Goal: Book appointment/travel/reservation

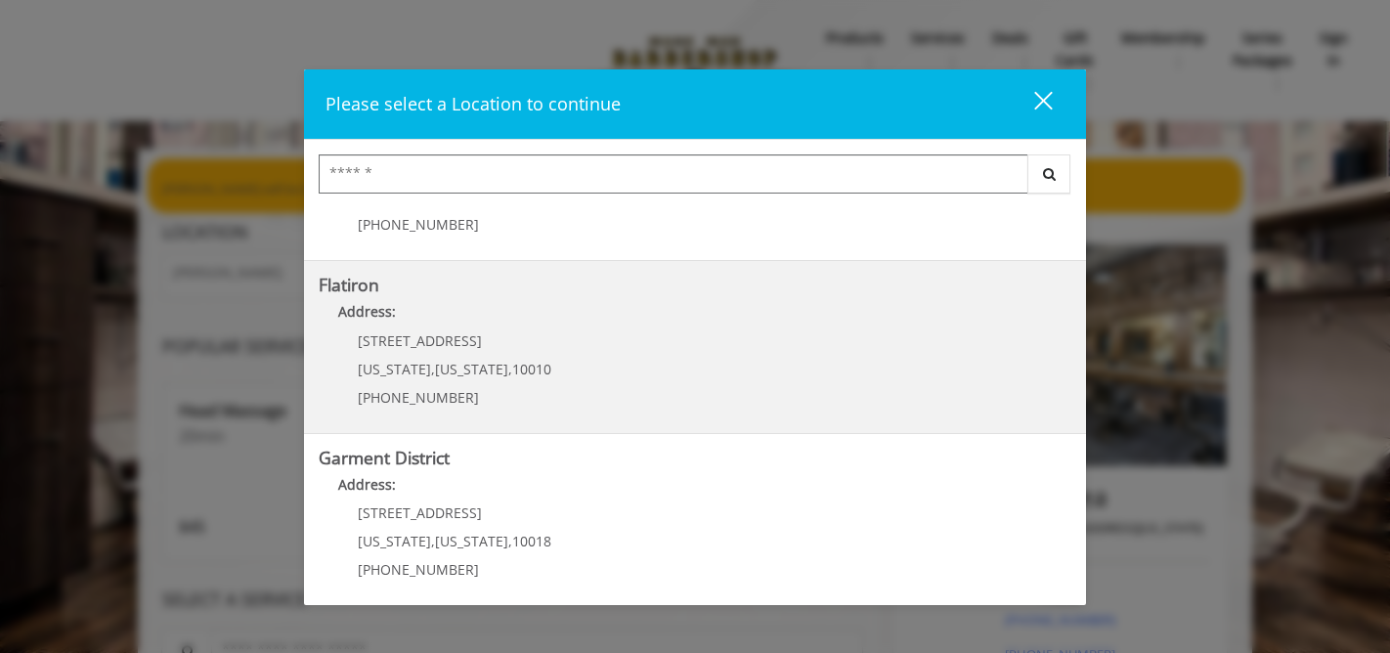
scroll to position [471, 0]
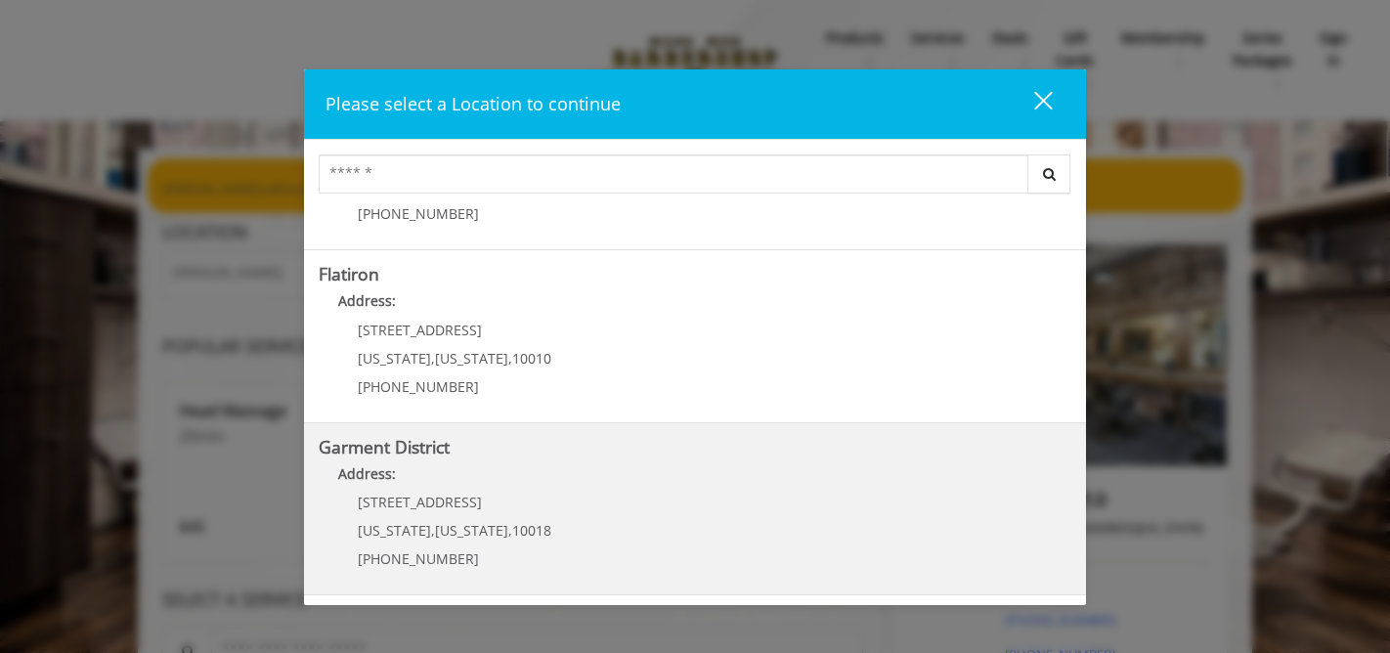
click at [623, 513] on District "Garment District Address: 1400 Broadway New York , New York , 10018 (212) 997-4…" at bounding box center [695, 509] width 752 height 143
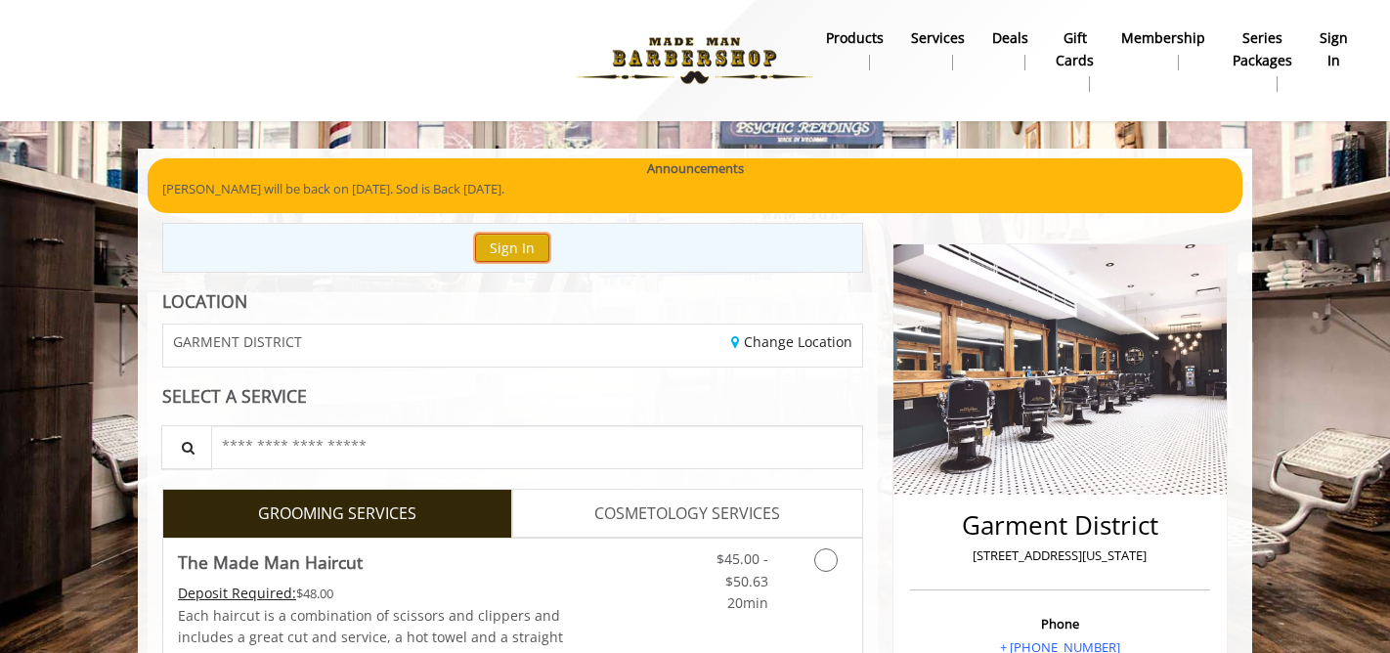
click at [510, 242] on button "Sign In" at bounding box center [512, 248] width 74 height 28
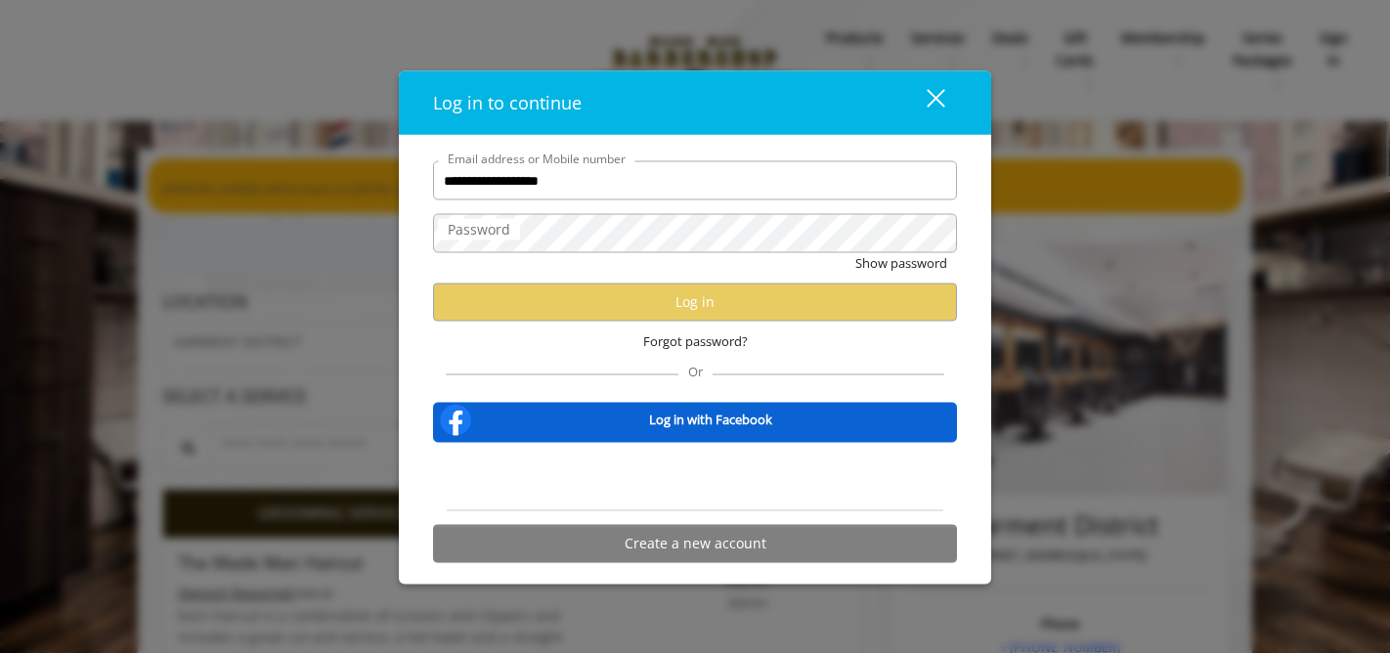
type input "**********"
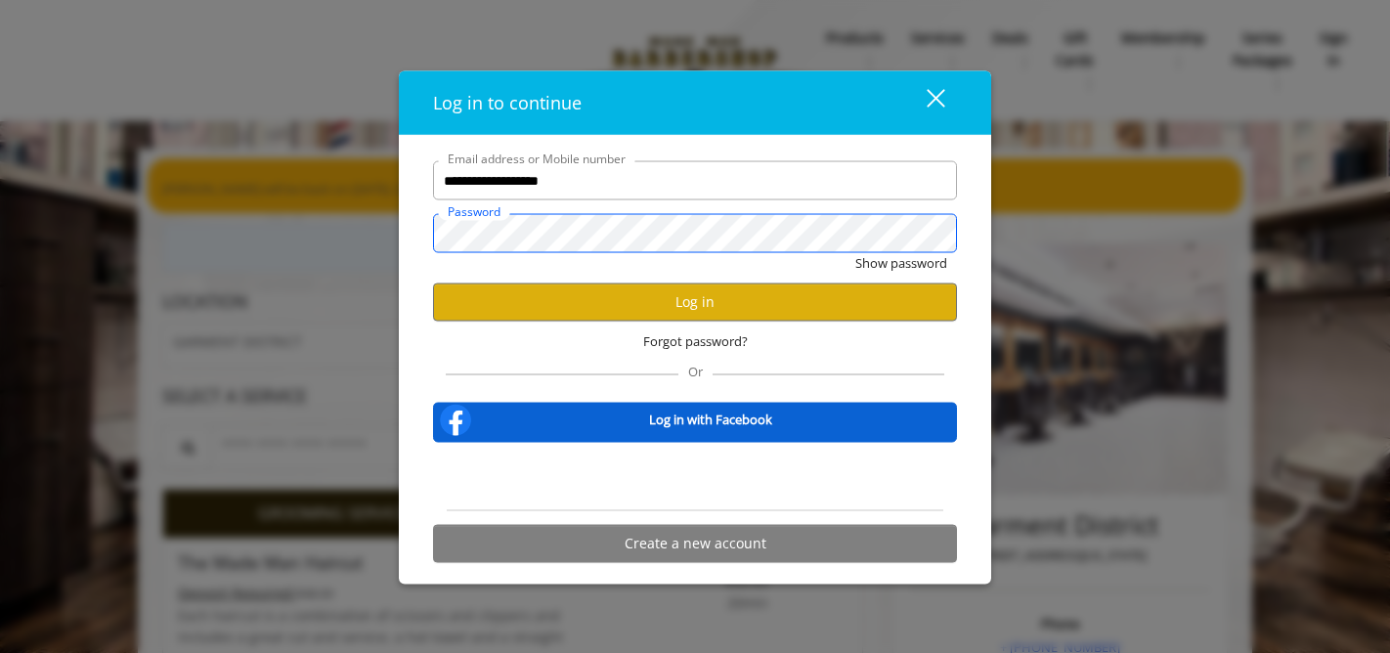
click at [855, 253] on button "Show password" at bounding box center [901, 263] width 92 height 21
click at [893, 265] on button "Hide password" at bounding box center [903, 263] width 87 height 21
click at [855, 253] on button "Show password" at bounding box center [901, 263] width 92 height 21
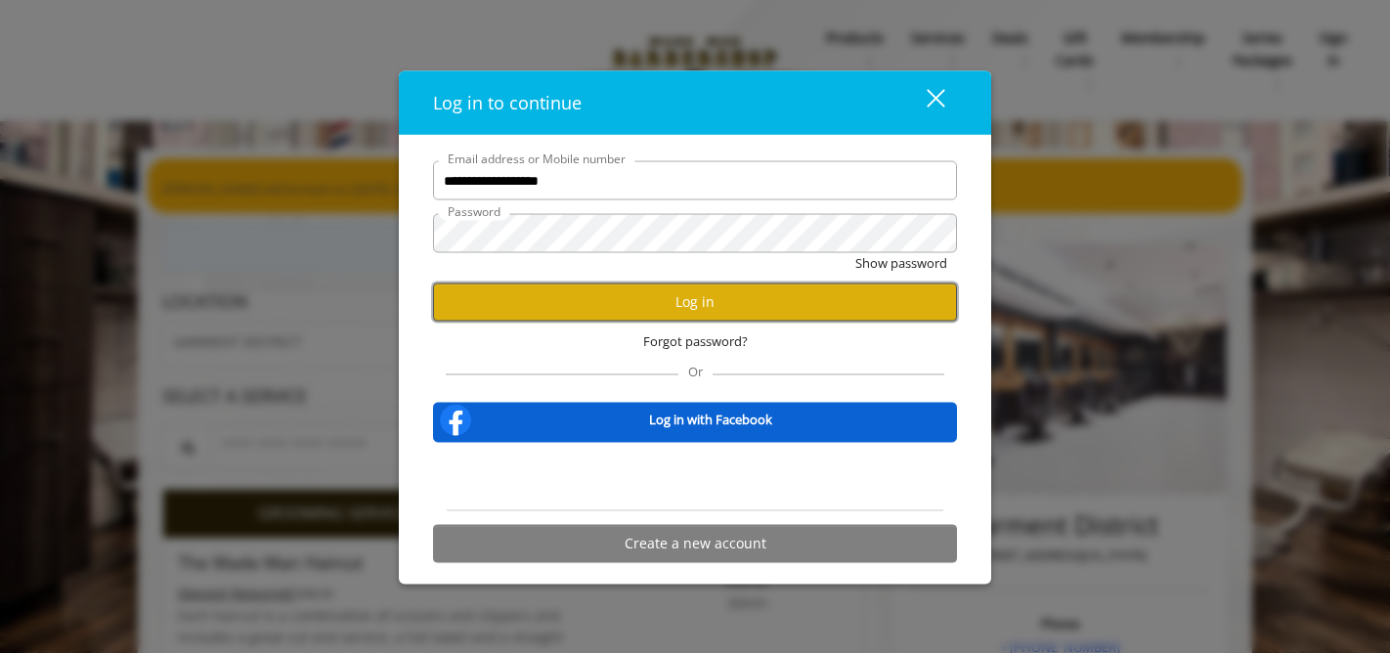
click at [750, 300] on button "Log in" at bounding box center [695, 301] width 524 height 38
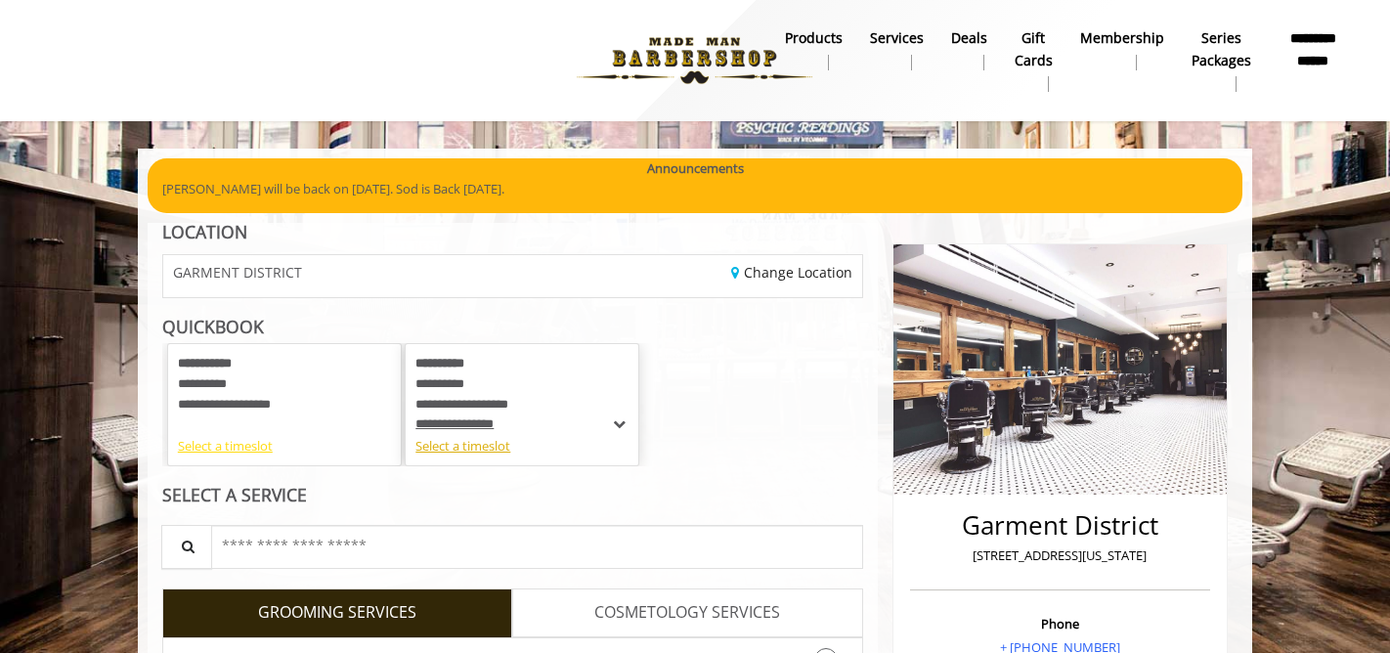
click at [214, 447] on div "Select a timeslot" at bounding box center [284, 446] width 213 height 21
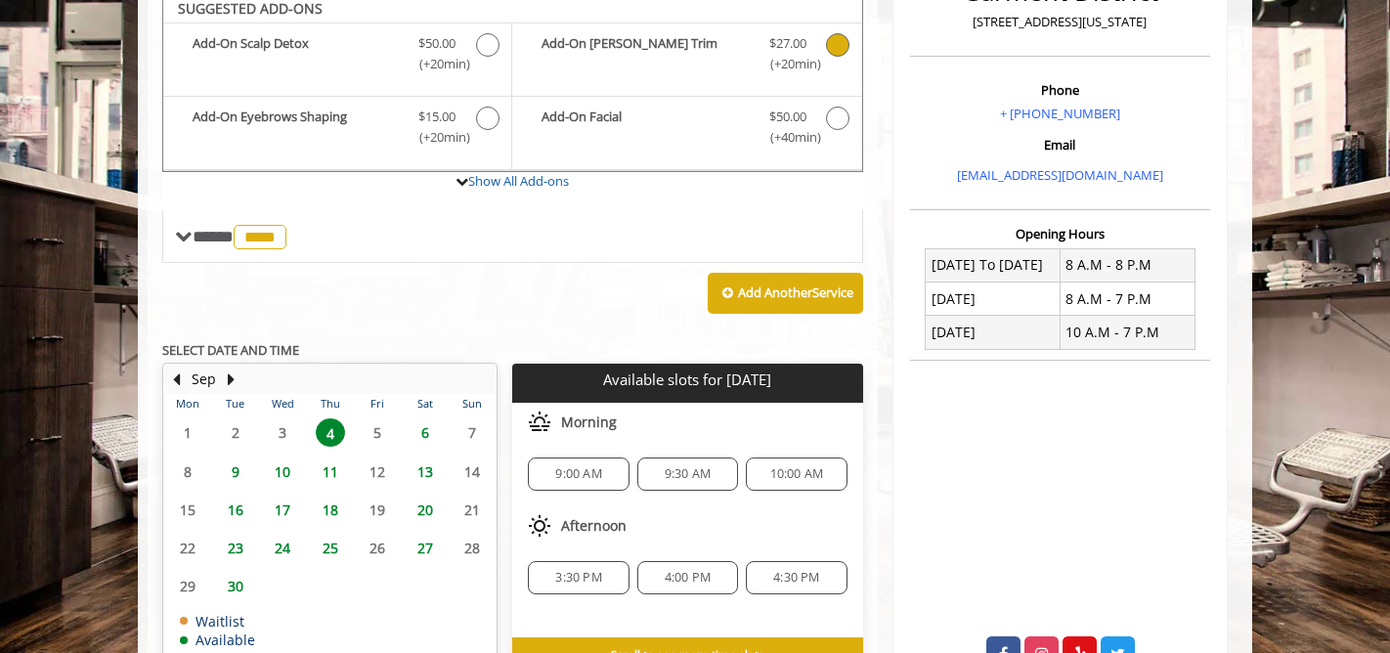
scroll to position [525, 0]
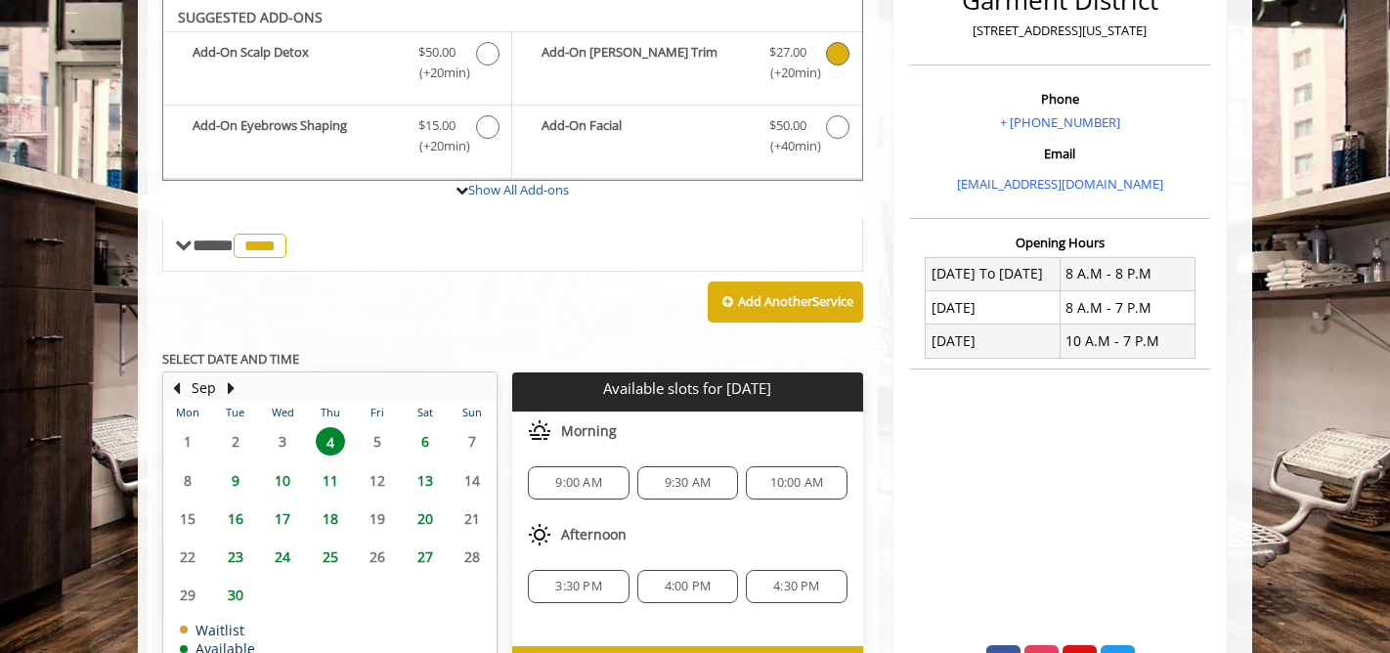
click at [330, 442] on span "4" at bounding box center [330, 441] width 29 height 28
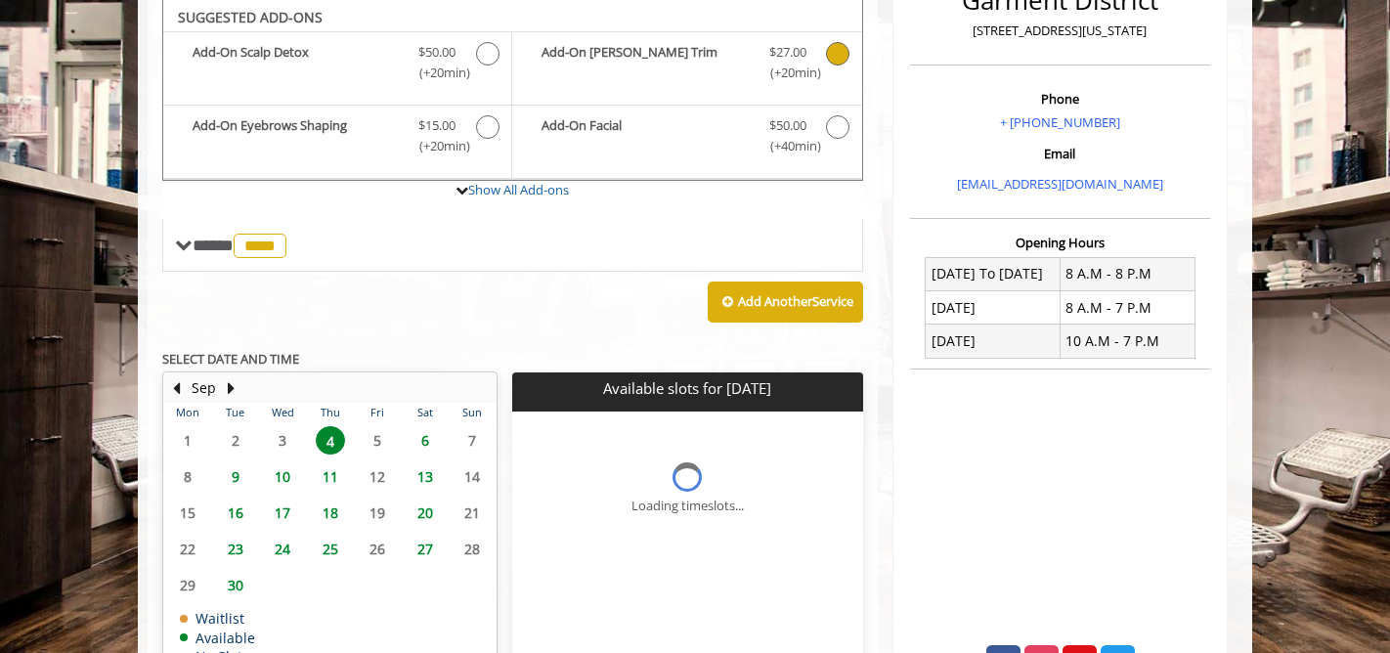
scroll to position [611, 0]
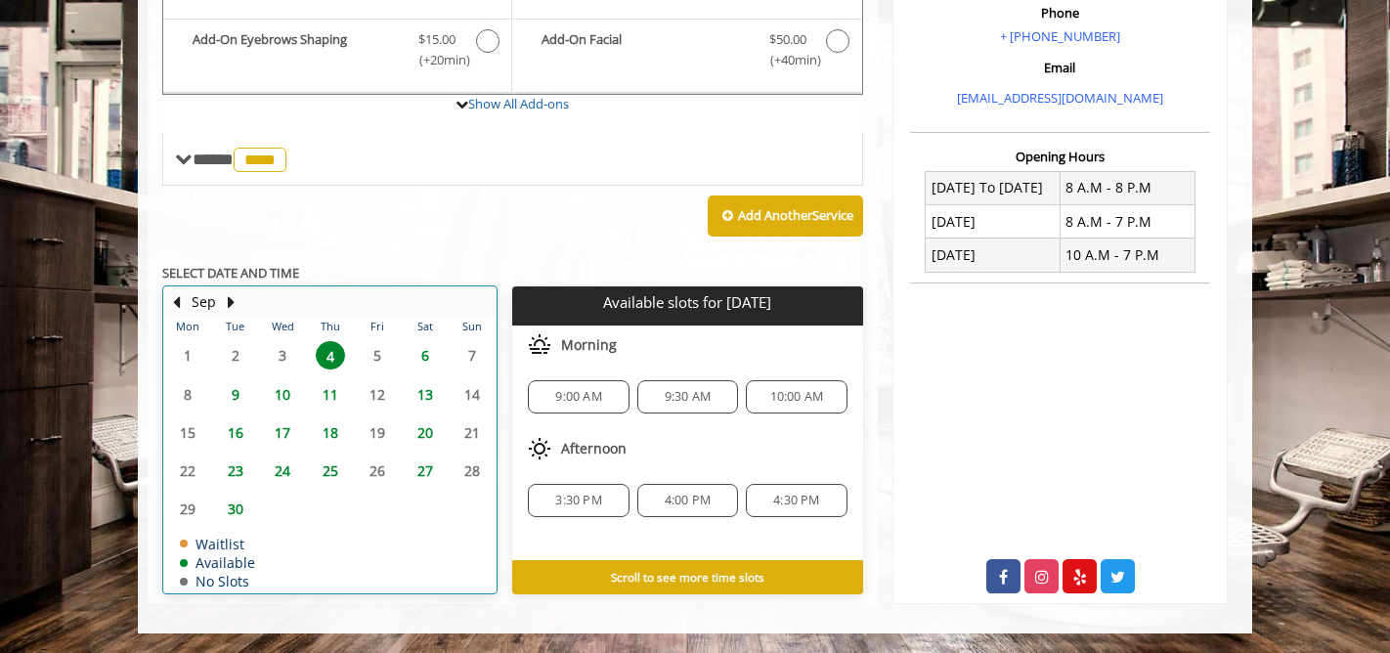
click at [283, 354] on table "Mon Tue Wed Thu Fri Sat Sun 1 2 3 4 5 6 7 8 9 10 11 12 13 14 15 16 17 18 19 20 …" at bounding box center [329, 455] width 331 height 276
click at [175, 303] on button "Previous Month" at bounding box center [176, 301] width 16 height 21
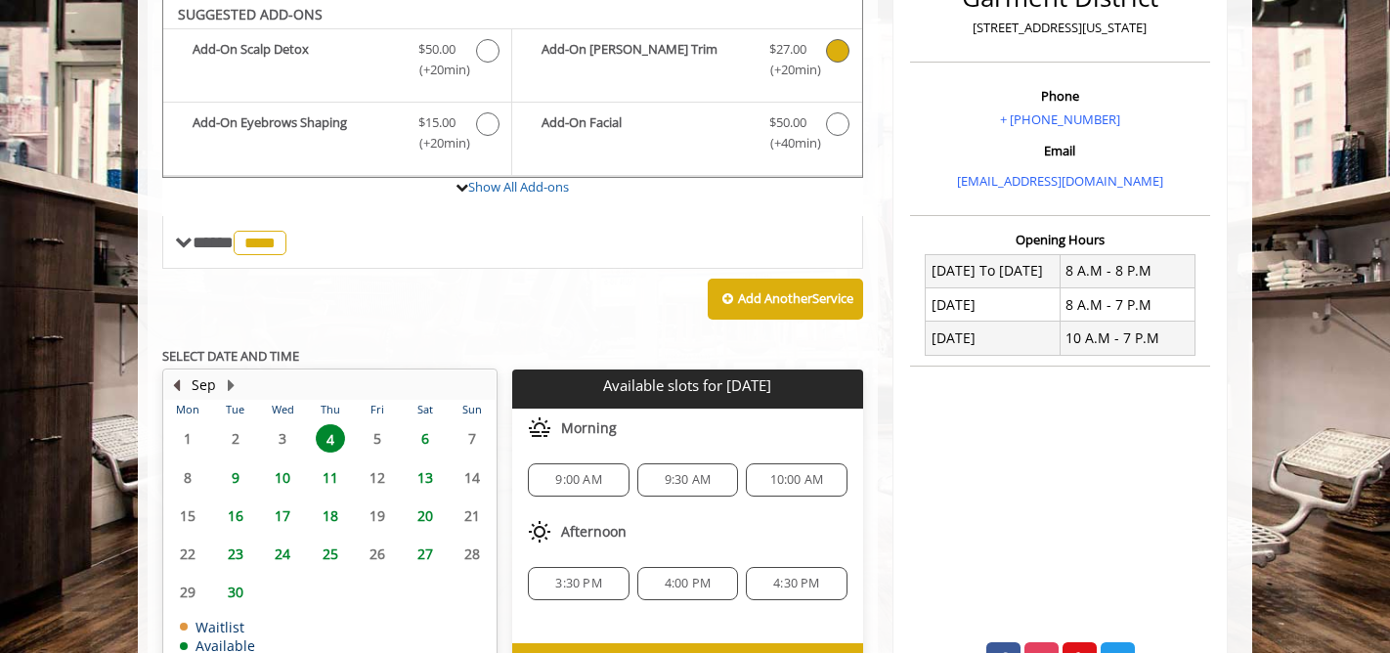
scroll to position [525, 0]
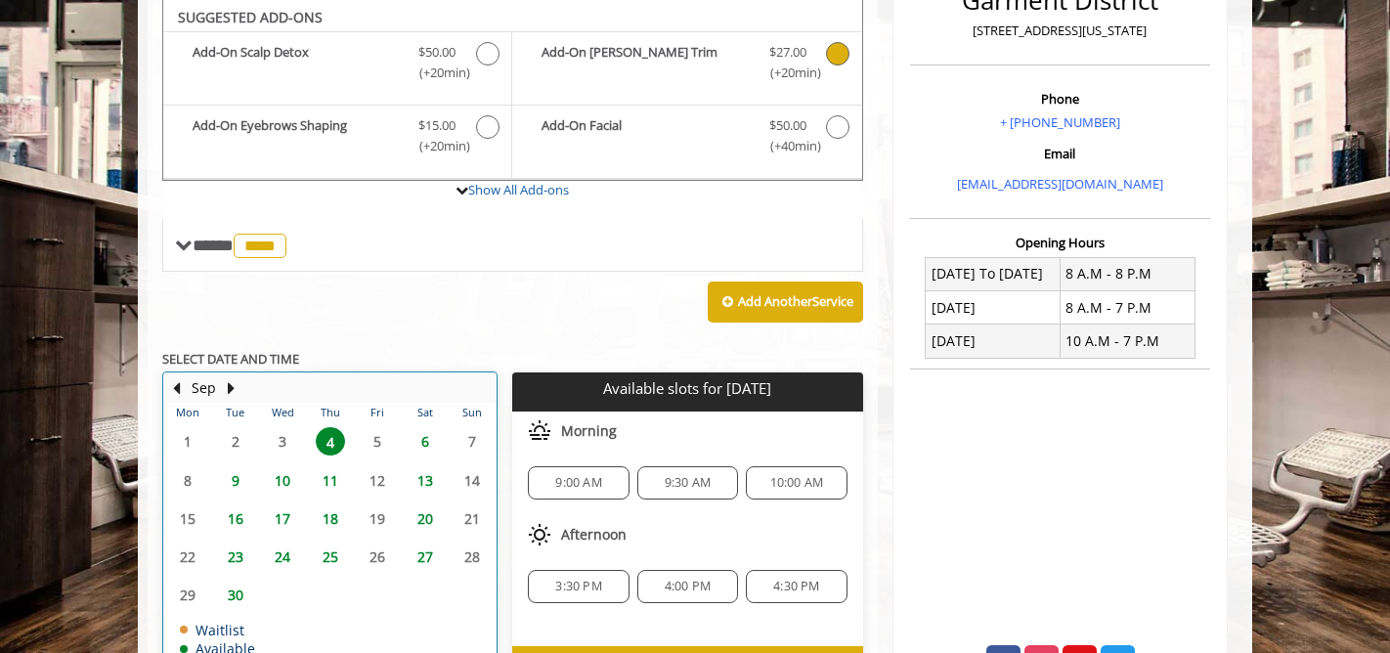
click at [285, 445] on table "Mon Tue Wed Thu Fri Sat Sun 1 2 3 4 5 6 7 8 9 10 11 12 13 14 15 16 17 18 19 20 …" at bounding box center [329, 541] width 331 height 276
click at [234, 442] on table "Mon Tue Wed Thu Fri Sat Sun 1 2 3 4 5 6 7 8 9 10 11 12 13 14 15 16 17 18 19 20 …" at bounding box center [329, 541] width 331 height 276
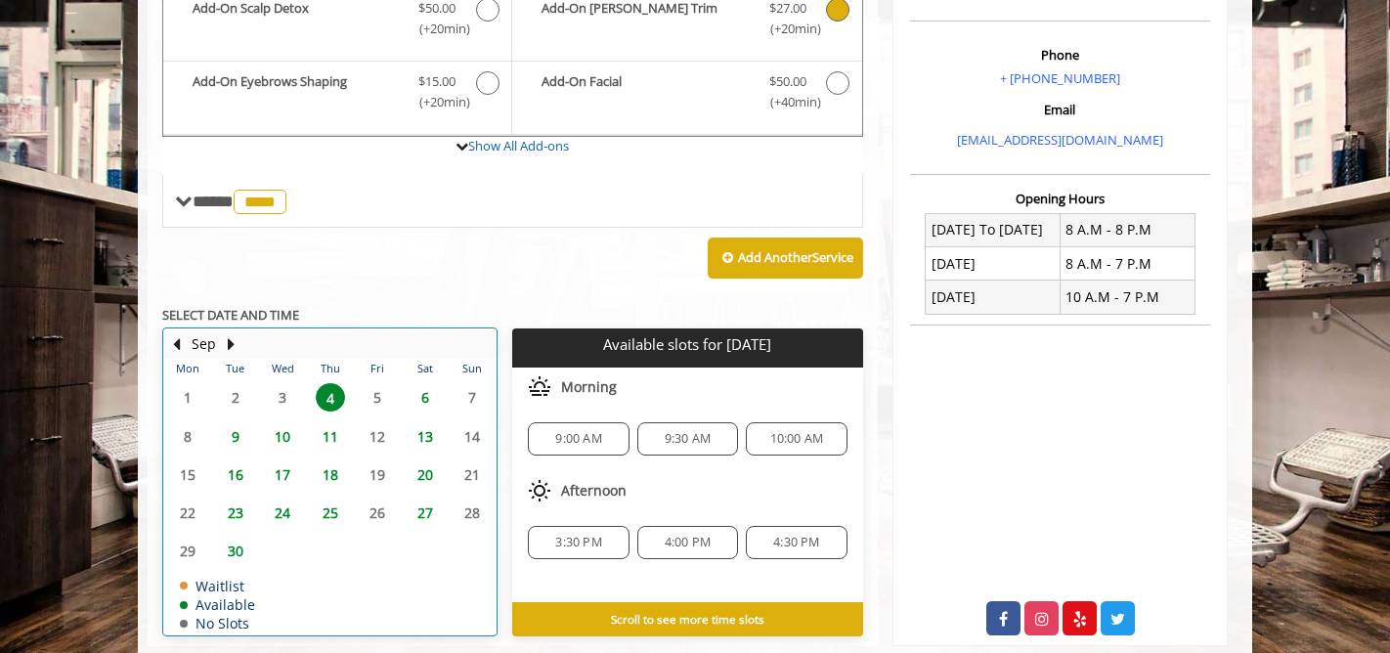
scroll to position [611, 0]
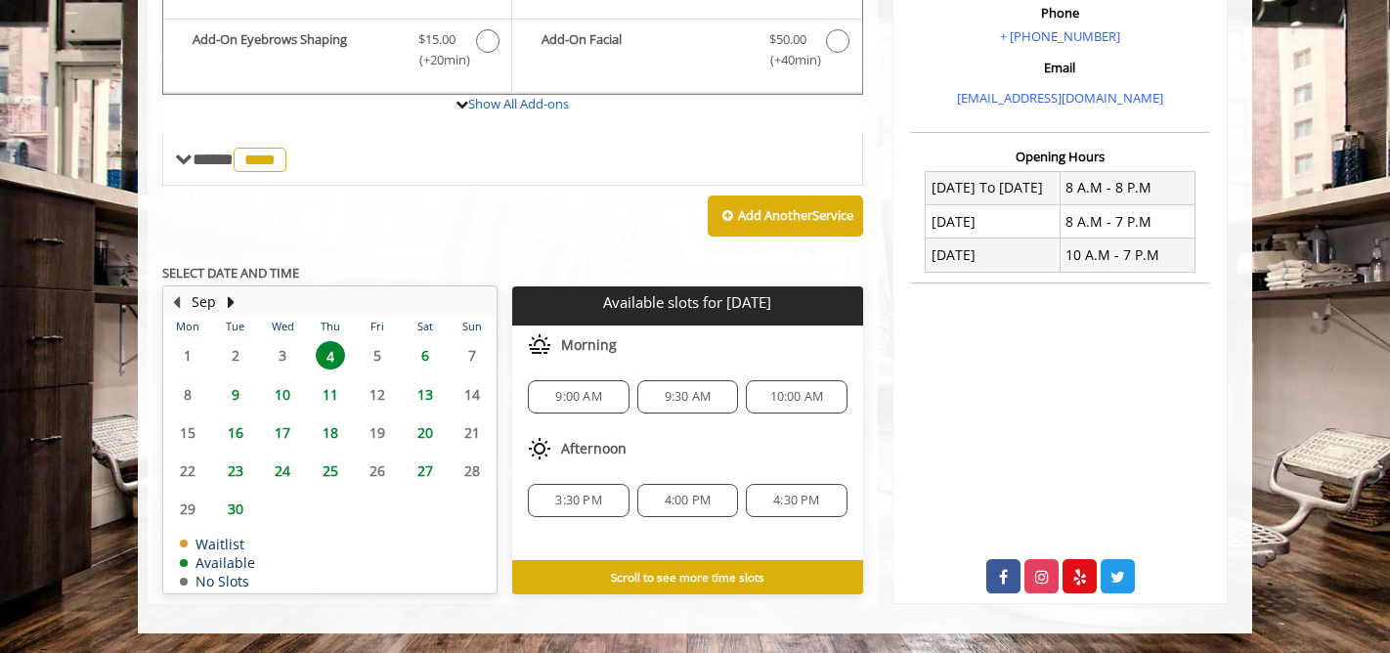
click at [178, 300] on button "Previous Month" at bounding box center [176, 301] width 16 height 21
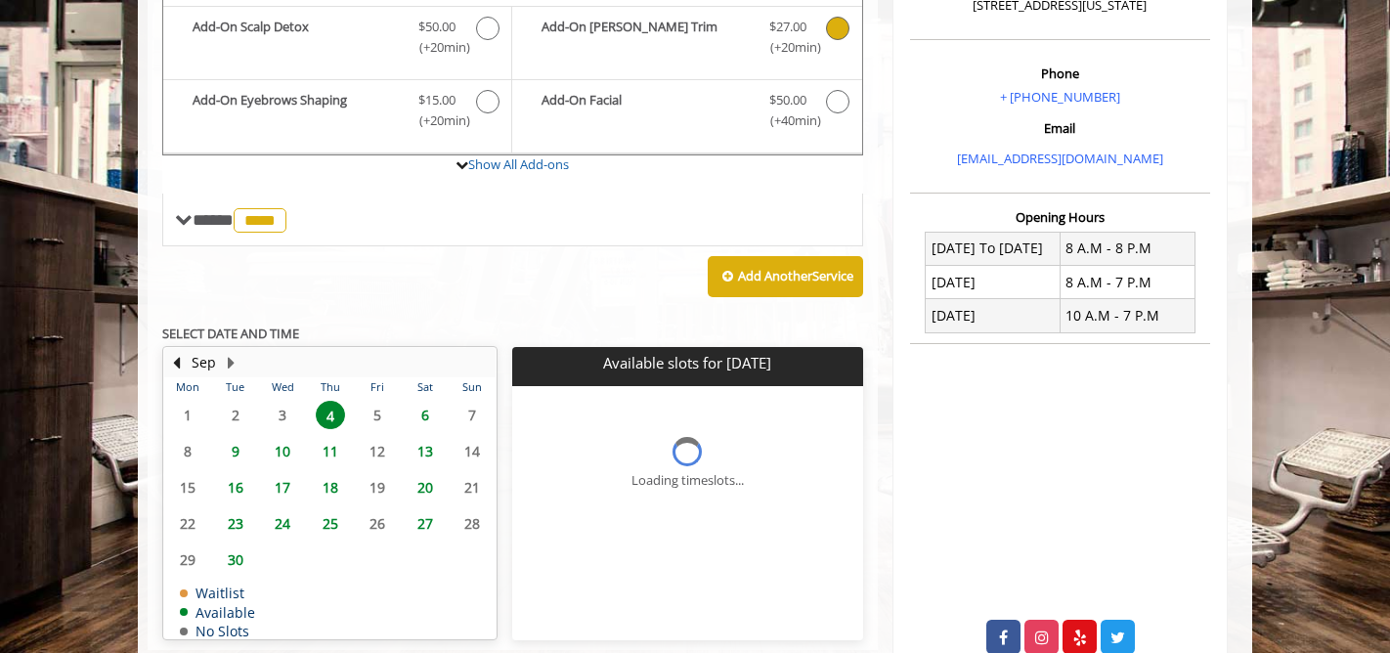
scroll to position [525, 0]
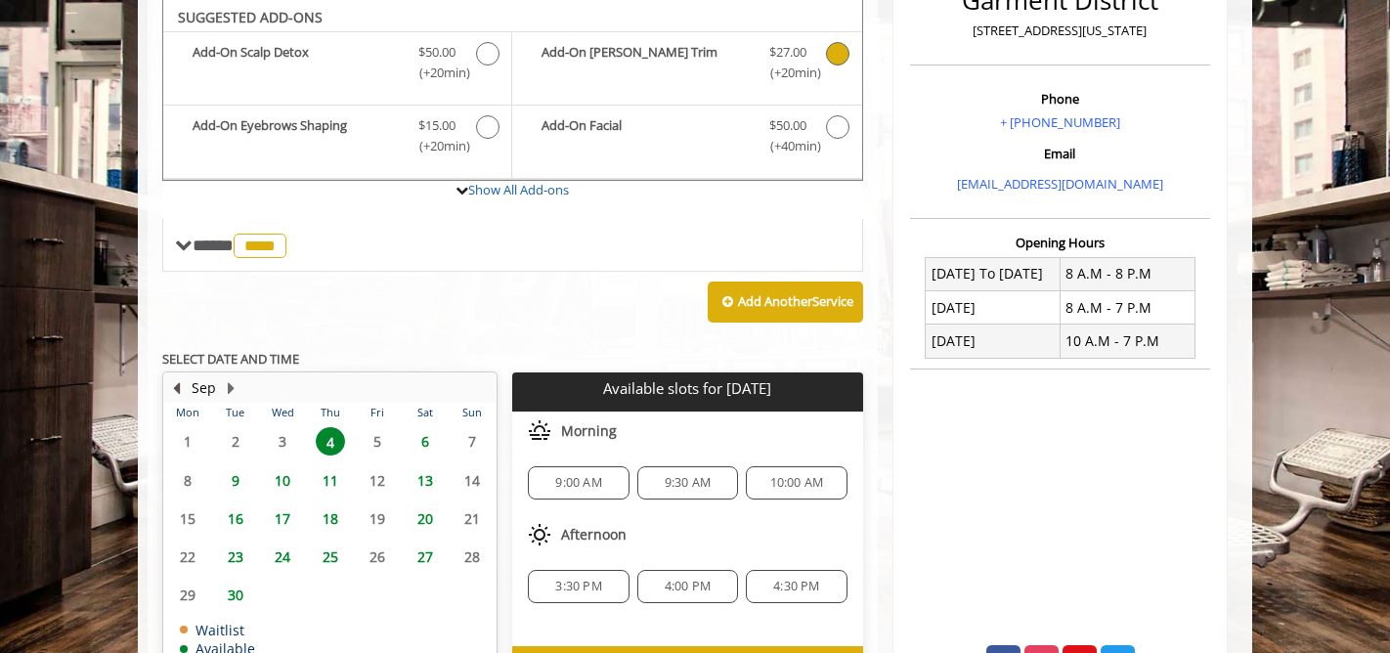
click at [176, 391] on button "Previous Month" at bounding box center [176, 387] width 16 height 21
click at [280, 479] on span "10" at bounding box center [282, 480] width 29 height 28
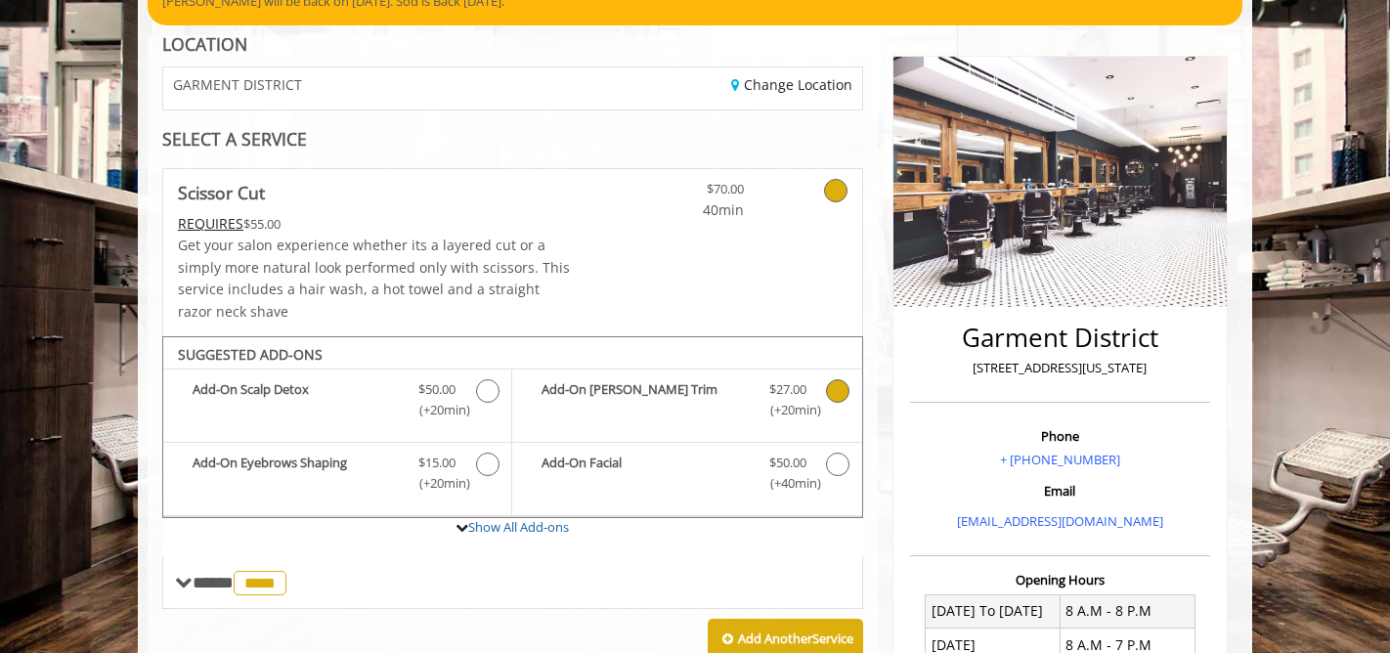
scroll to position [0, 0]
